Goal: Task Accomplishment & Management: Understand process/instructions

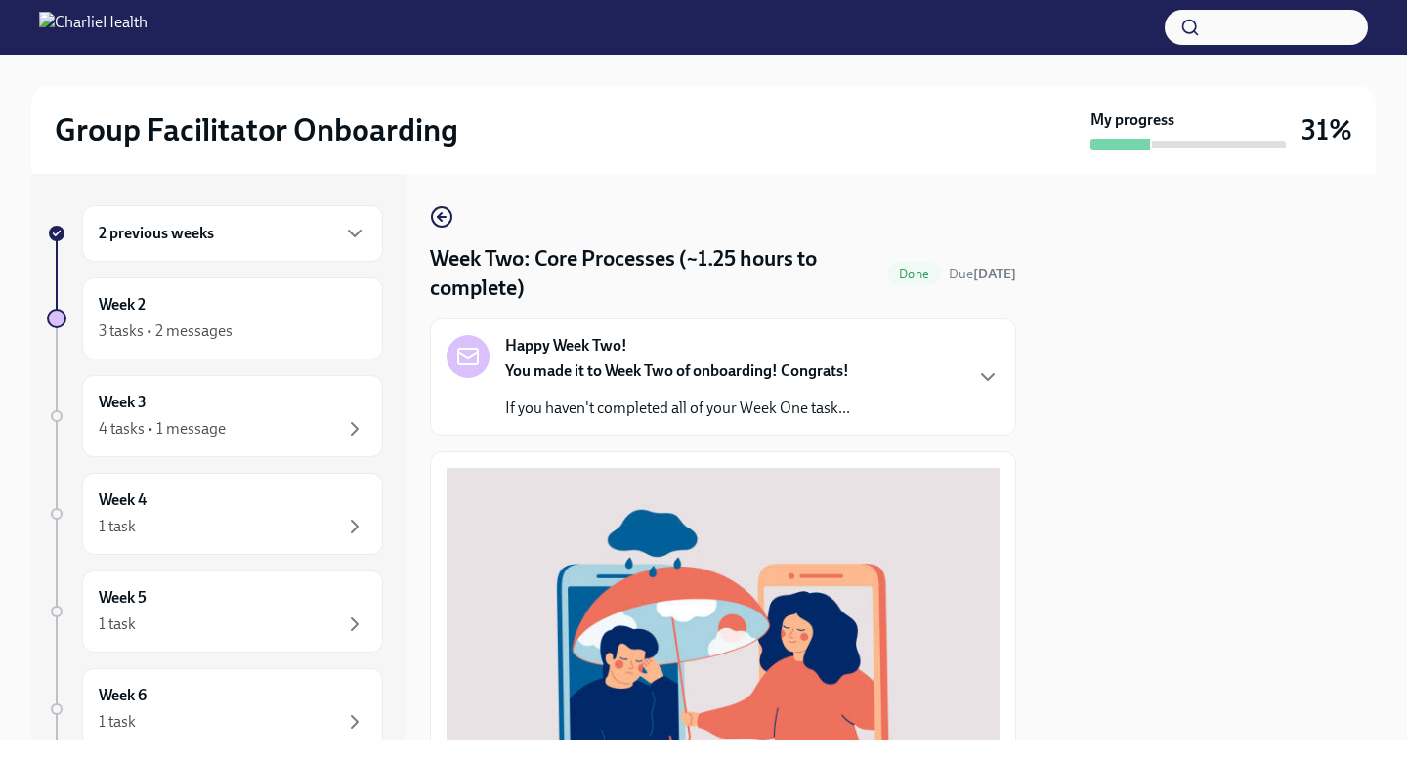
click at [1361, 322] on div at bounding box center [1208, 457] width 336 height 567
click at [1281, 417] on div at bounding box center [1208, 457] width 336 height 567
drag, startPoint x: 1281, startPoint y: 417, endPoint x: 1277, endPoint y: 323, distance: 94.9
click at [1277, 323] on div at bounding box center [1208, 457] width 336 height 567
click at [1074, 487] on div at bounding box center [1208, 457] width 336 height 567
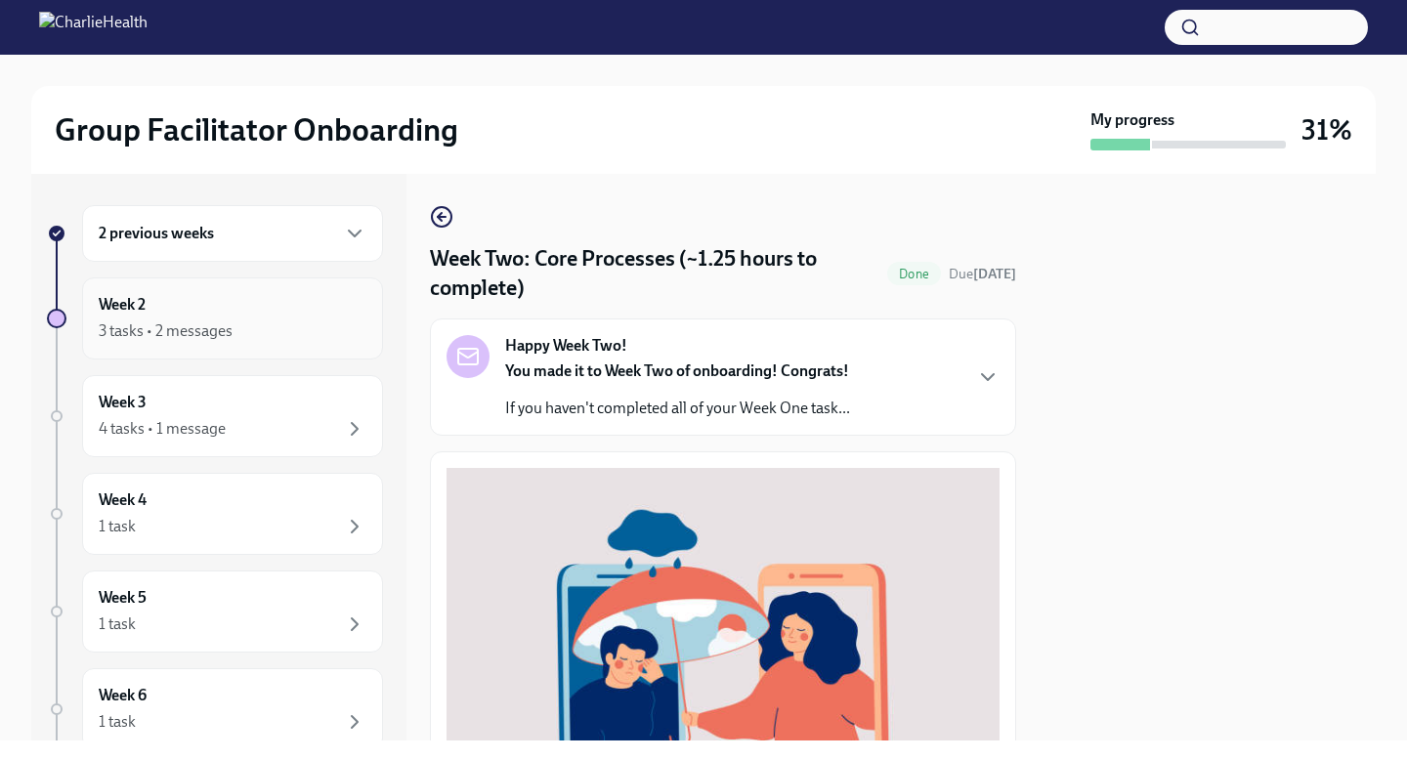
click at [214, 338] on div "3 tasks • 2 messages" at bounding box center [166, 332] width 134 height 22
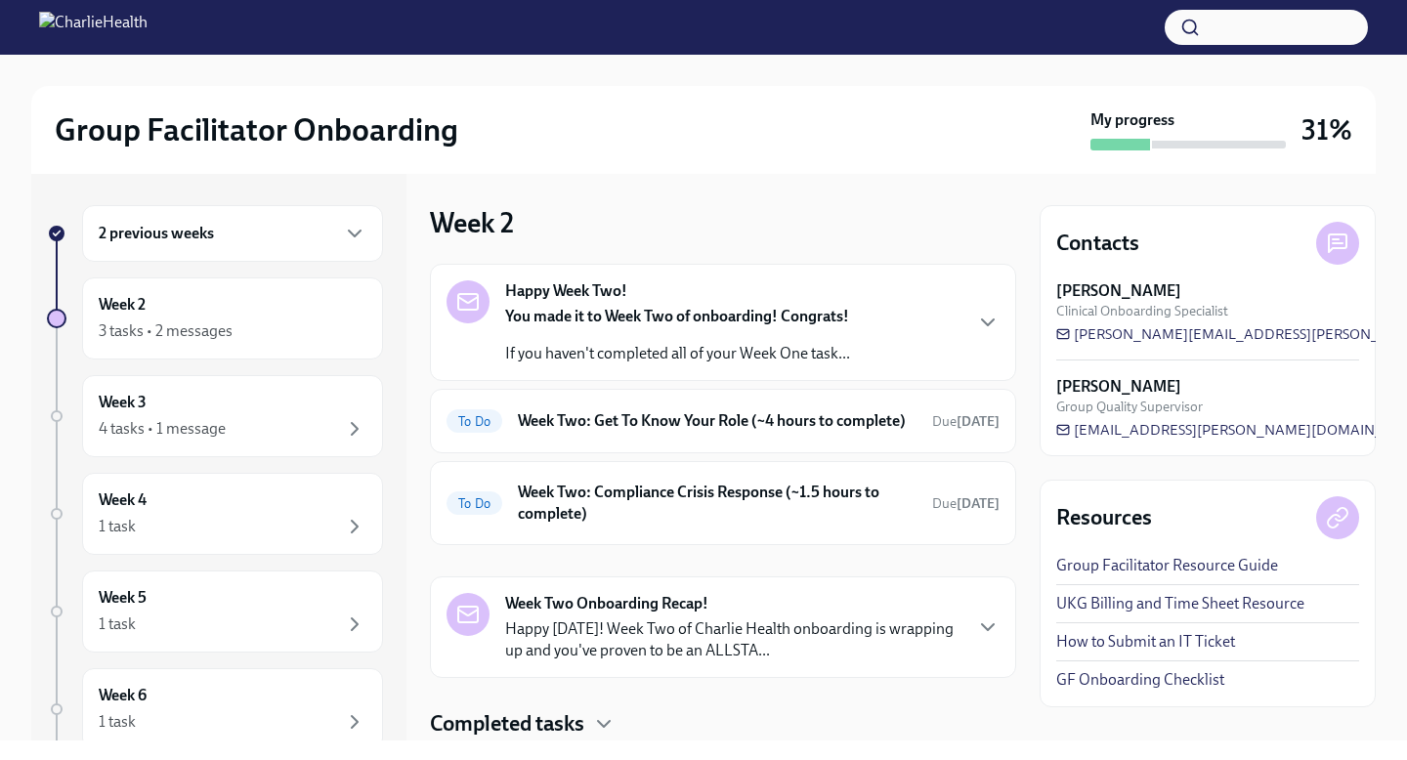
click at [1021, 524] on div "2 previous weeks Week 2 3 tasks • 2 messages Week 3 4 tasks • 1 message Week 4 …" at bounding box center [703, 457] width 1345 height 567
click at [1012, 734] on div "Completed tasks" at bounding box center [723, 724] width 586 height 29
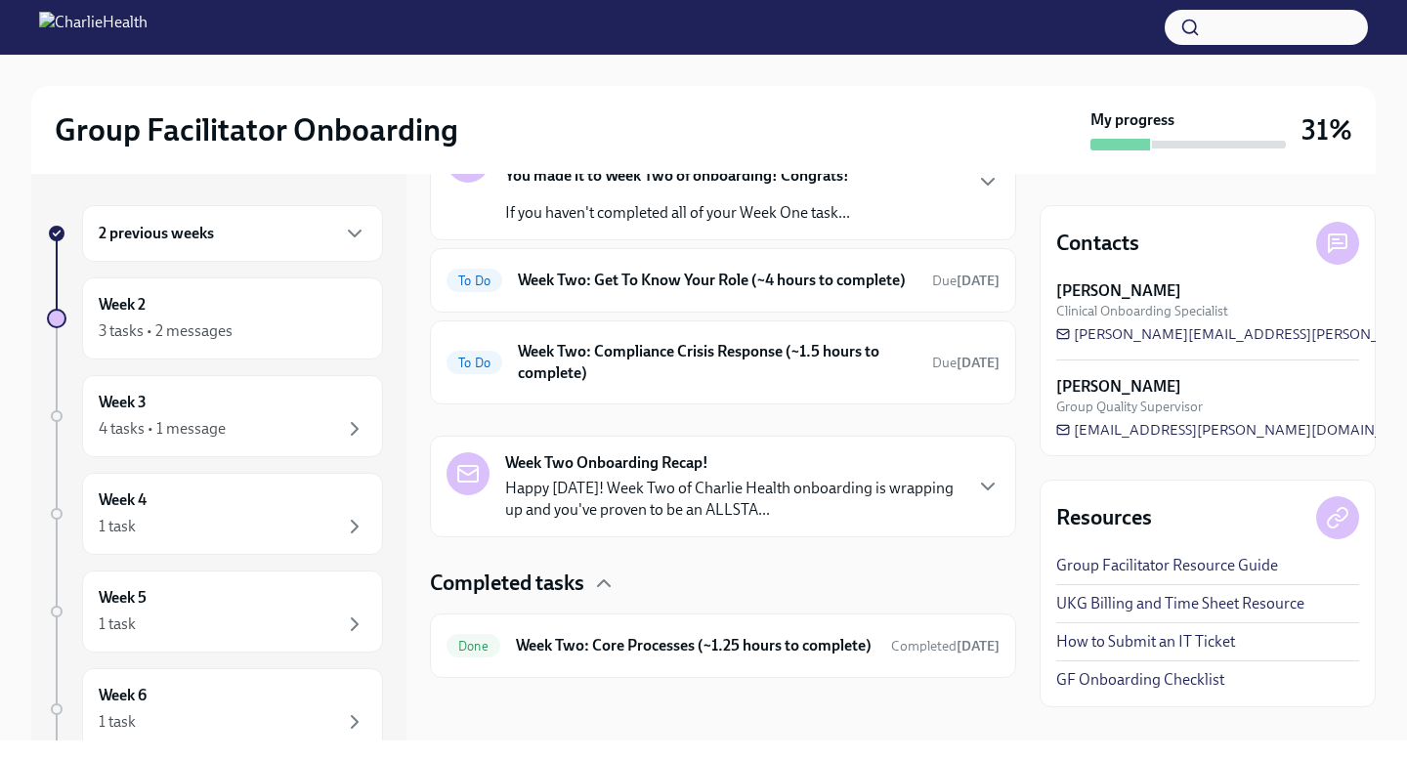
scroll to position [160, 0]
click at [956, 504] on p "Happy Friday! Week Two of Charlie Health onboarding is wrapping up and you've p…" at bounding box center [732, 499] width 455 height 43
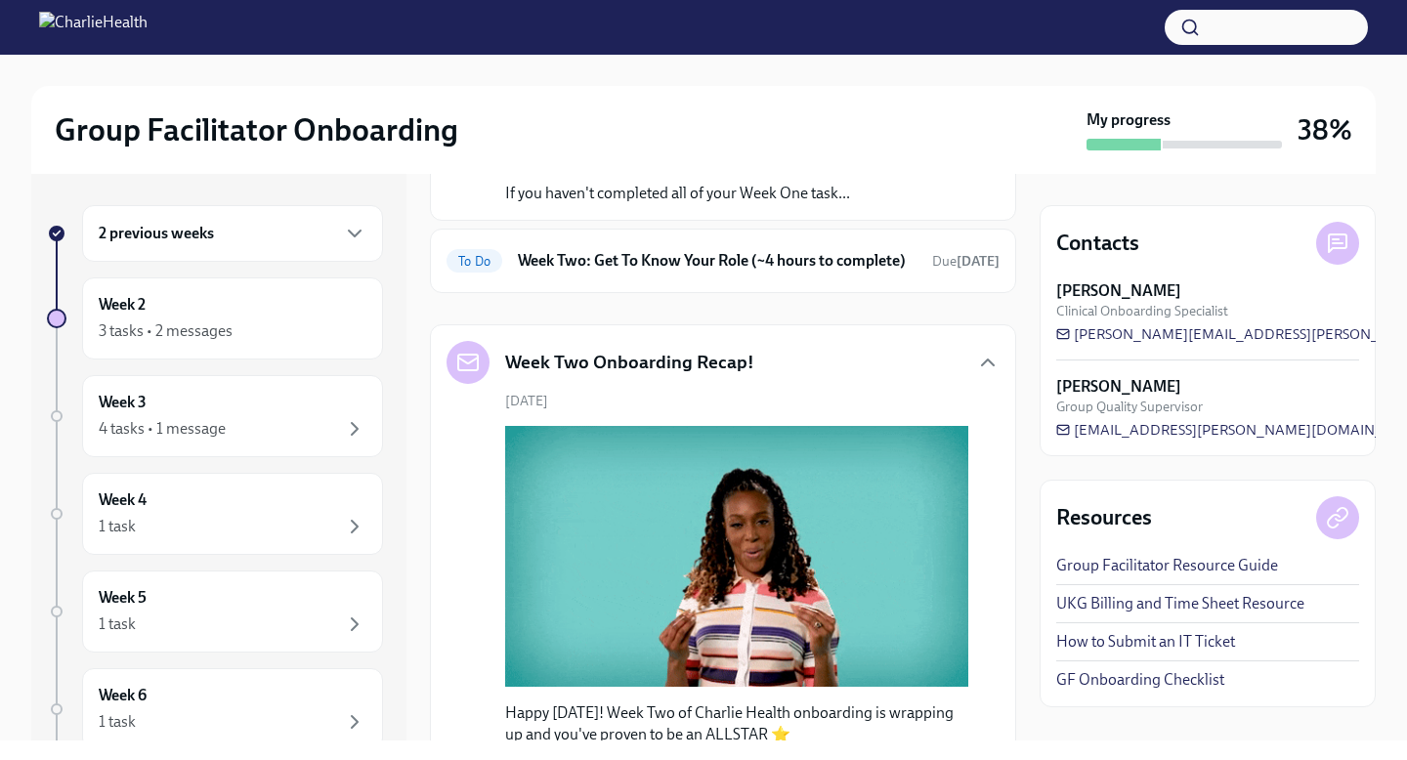
click at [1028, 419] on div "2 previous weeks Week 2 3 tasks • 2 messages Week 3 4 tasks • 1 message Week 4 …" at bounding box center [703, 457] width 1345 height 567
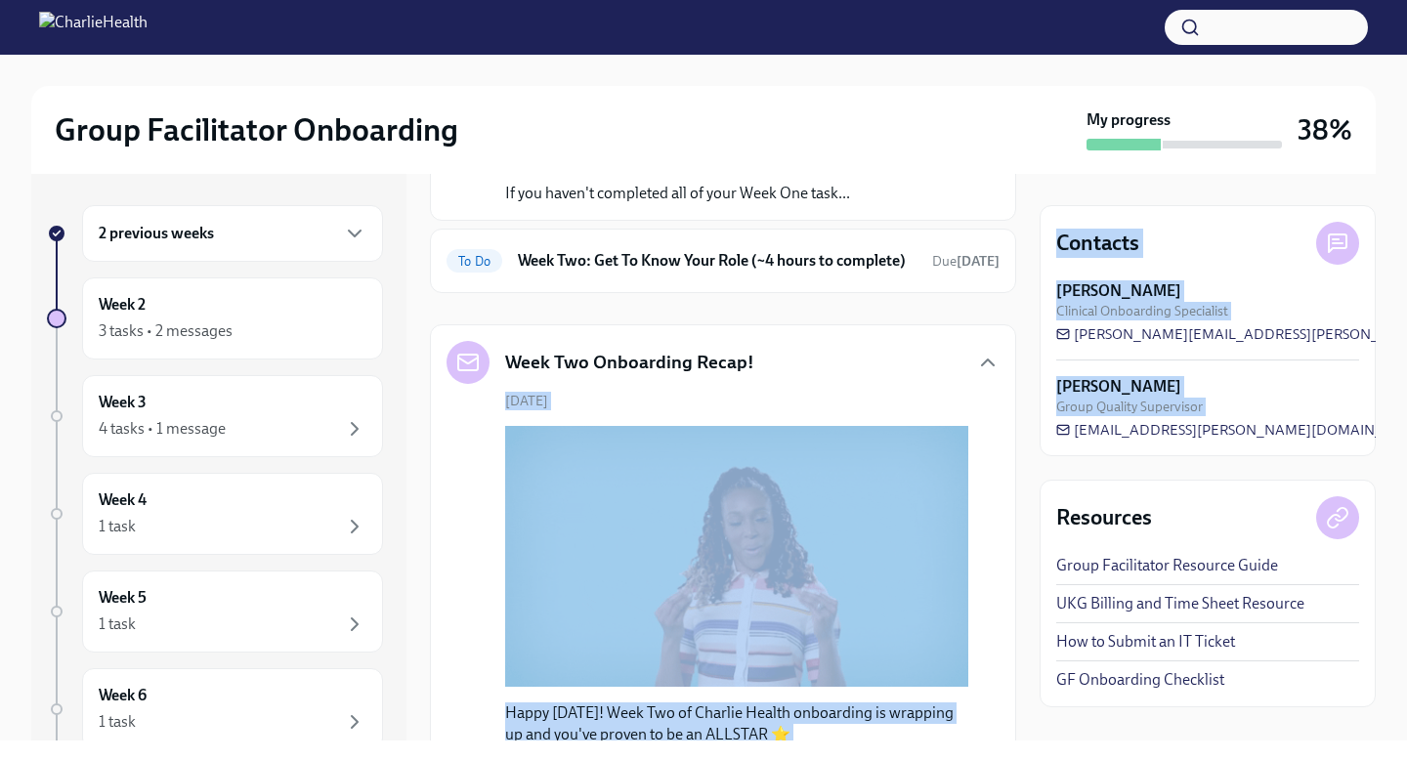
drag, startPoint x: 1029, startPoint y: 479, endPoint x: 1018, endPoint y: 371, distance: 108.0
click at [1018, 371] on div "2 previous weeks Week 2 3 tasks • 2 messages Week 3 4 tasks • 1 message Week 4 …" at bounding box center [703, 457] width 1345 height 567
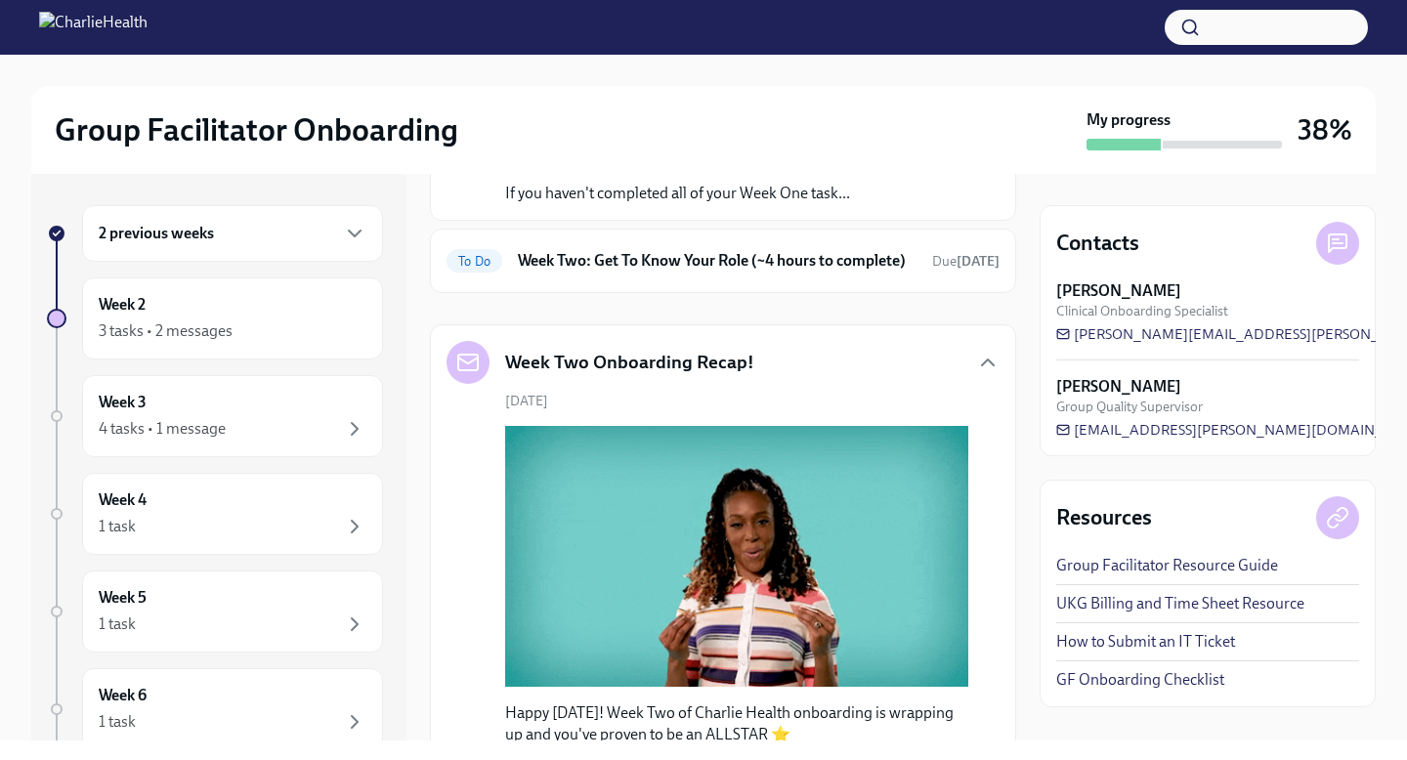
click at [1028, 549] on div "2 previous weeks Week 2 3 tasks • 2 messages Week 3 4 tasks • 1 message Week 4 …" at bounding box center [703, 457] width 1345 height 567
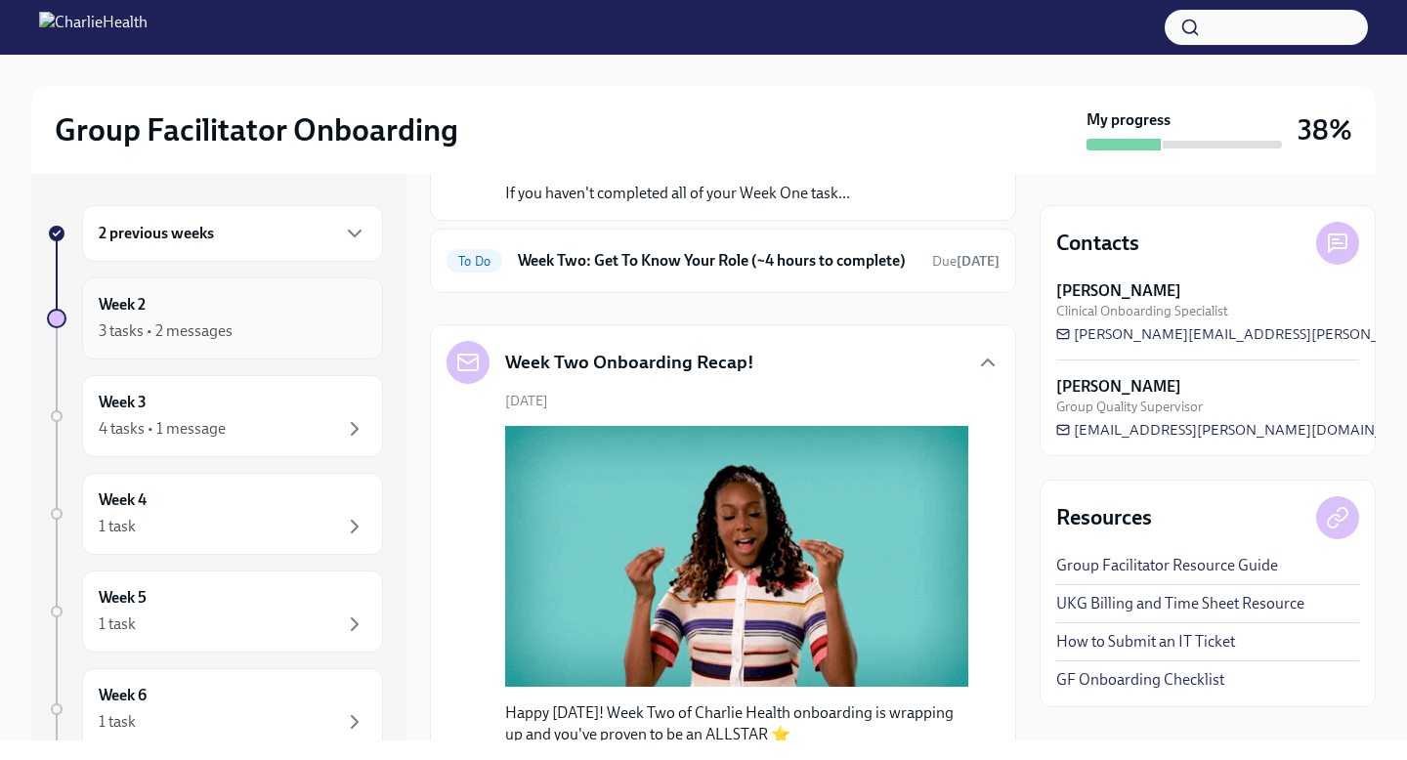
click at [187, 320] on div "3 tasks • 2 messages" at bounding box center [233, 331] width 268 height 23
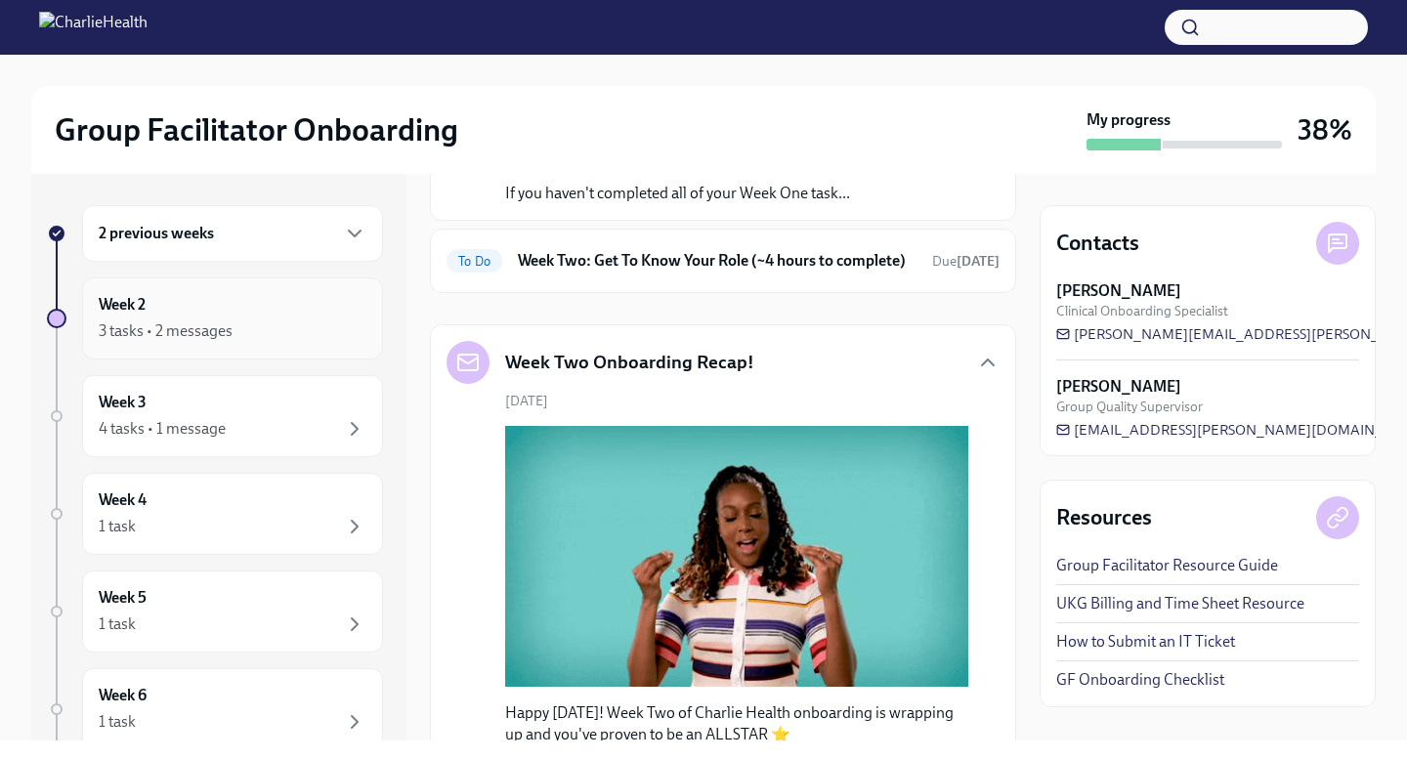
click at [201, 332] on div "3 tasks • 2 messages" at bounding box center [166, 332] width 134 height 22
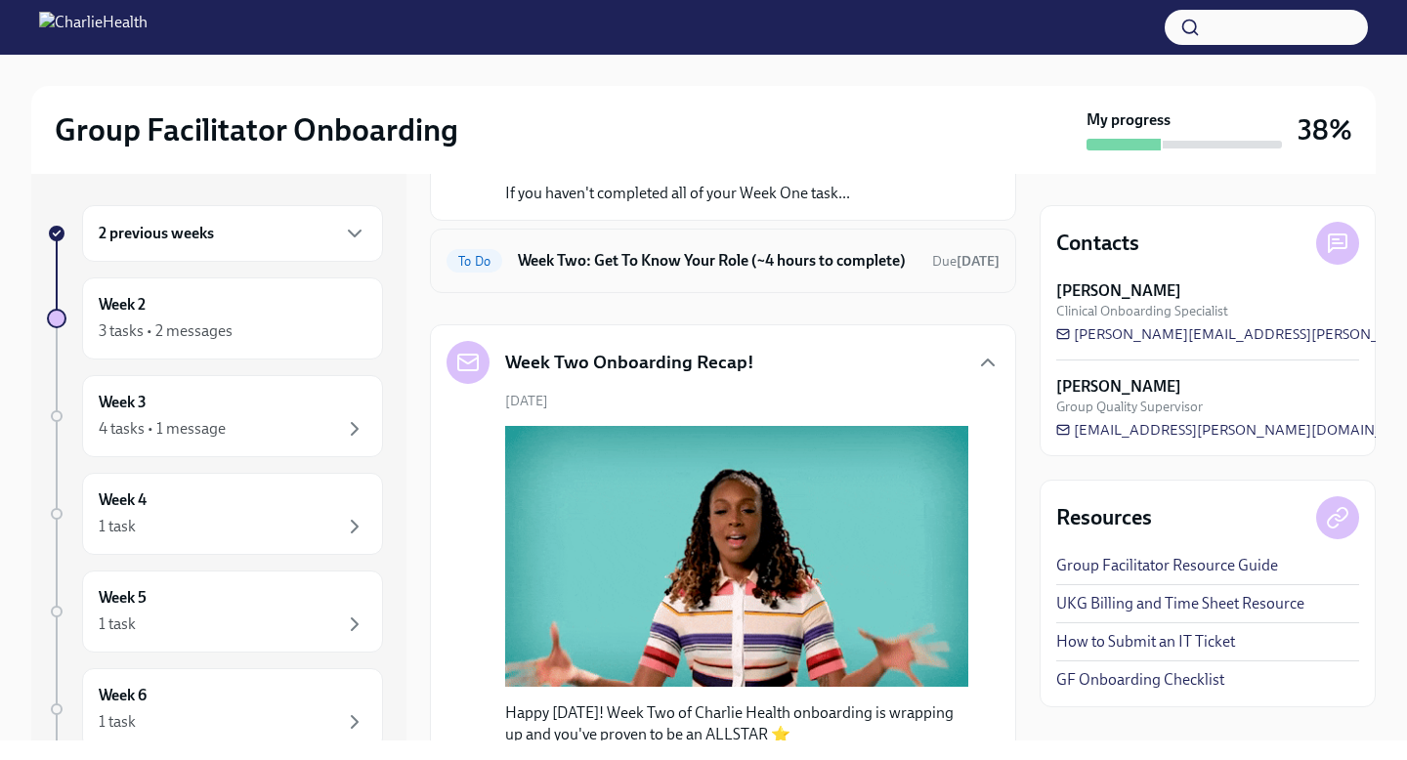
click at [731, 255] on h6 "Week Two: Get To Know Your Role (~4 hours to complete)" at bounding box center [717, 261] width 399 height 22
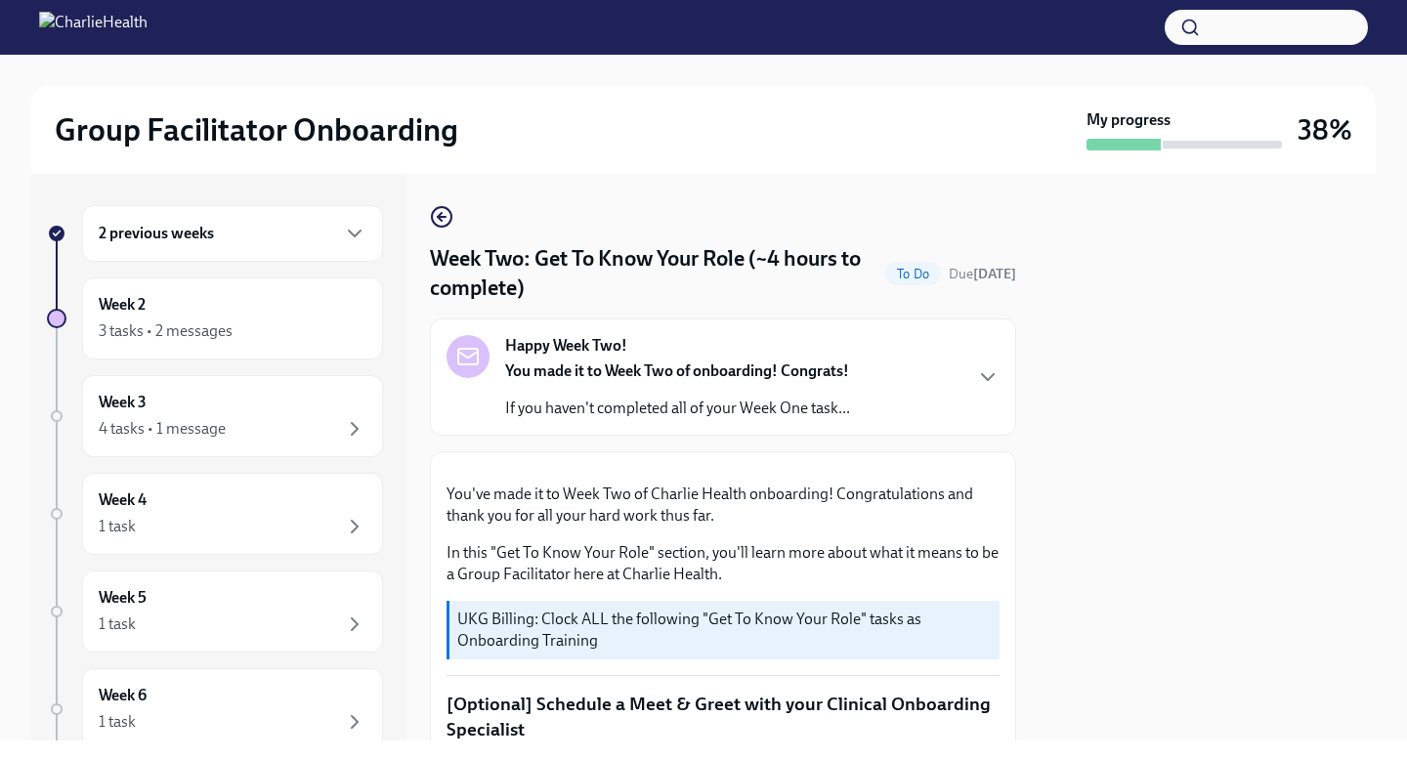
click at [1175, 392] on div at bounding box center [1208, 457] width 336 height 567
click at [745, 468] on button "Zoom image" at bounding box center [723, 468] width 553 height 0
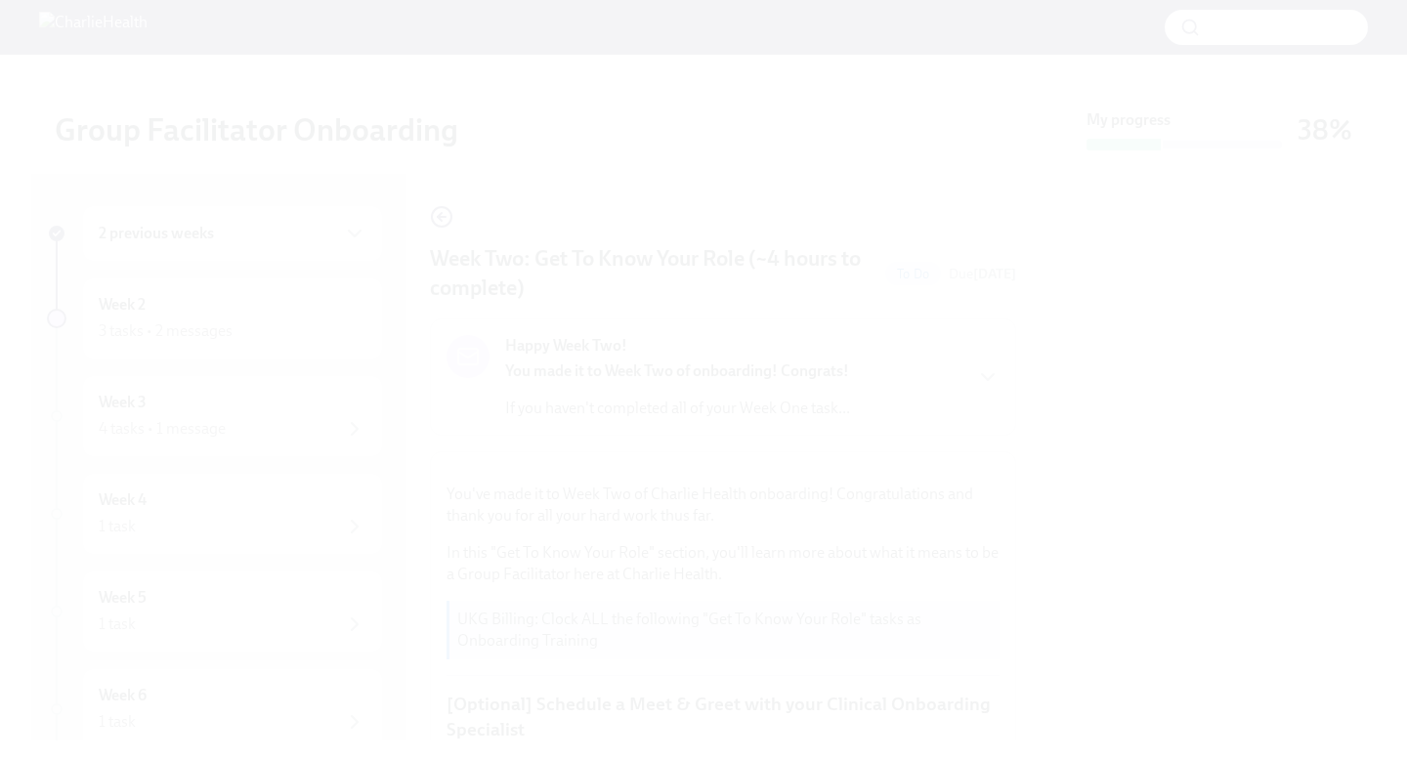
click at [746, 716] on button "Unzoom image" at bounding box center [703, 380] width 1407 height 760
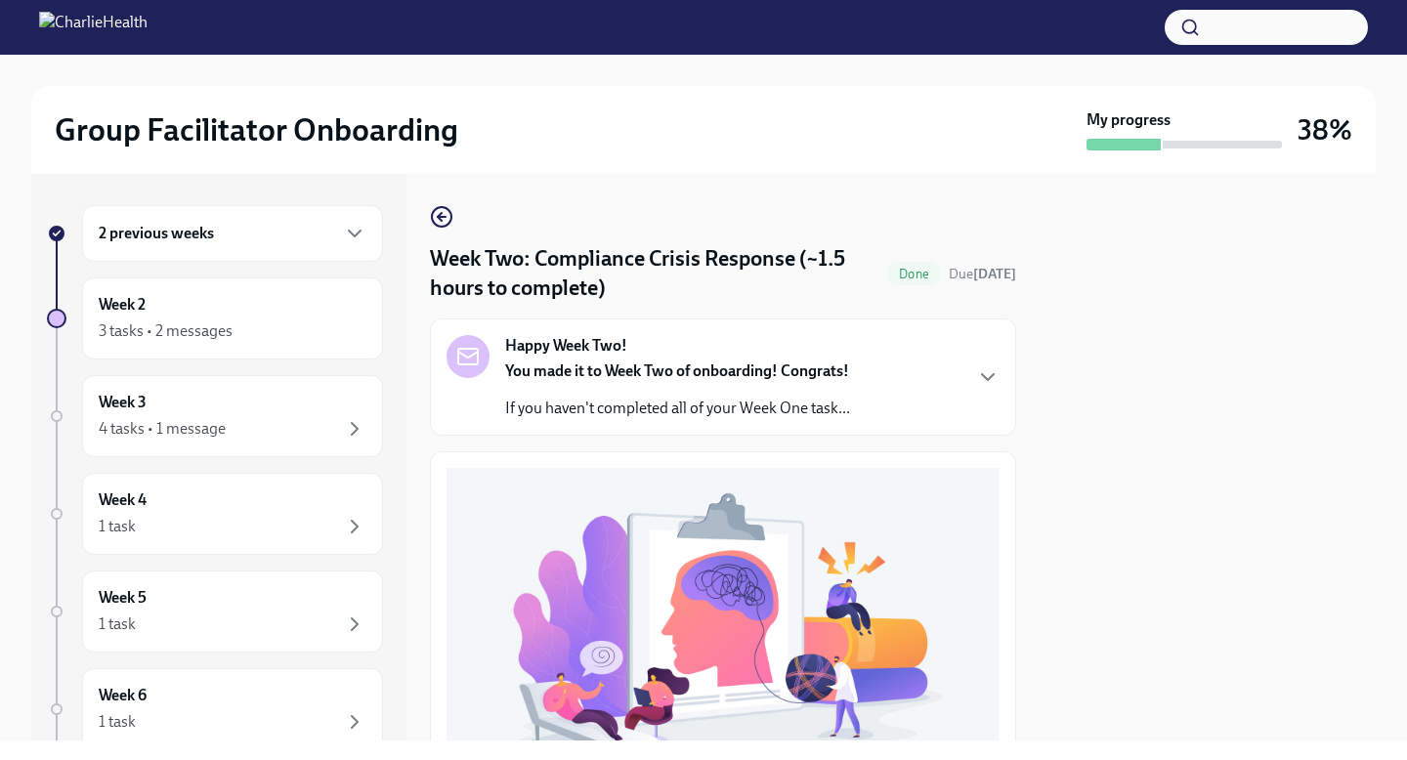
click at [1167, 454] on div at bounding box center [1208, 457] width 336 height 567
click at [1068, 505] on div at bounding box center [1208, 457] width 336 height 567
click at [1060, 593] on div at bounding box center [1208, 457] width 336 height 567
